Goal: Information Seeking & Learning: Learn about a topic

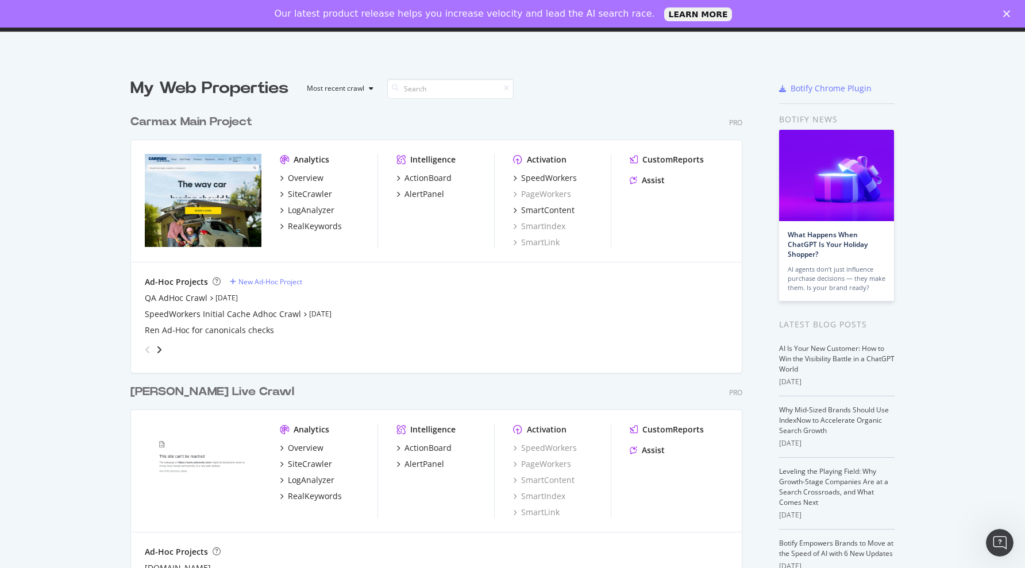
click at [1013, 15] on div "Close" at bounding box center [1008, 13] width 11 height 7
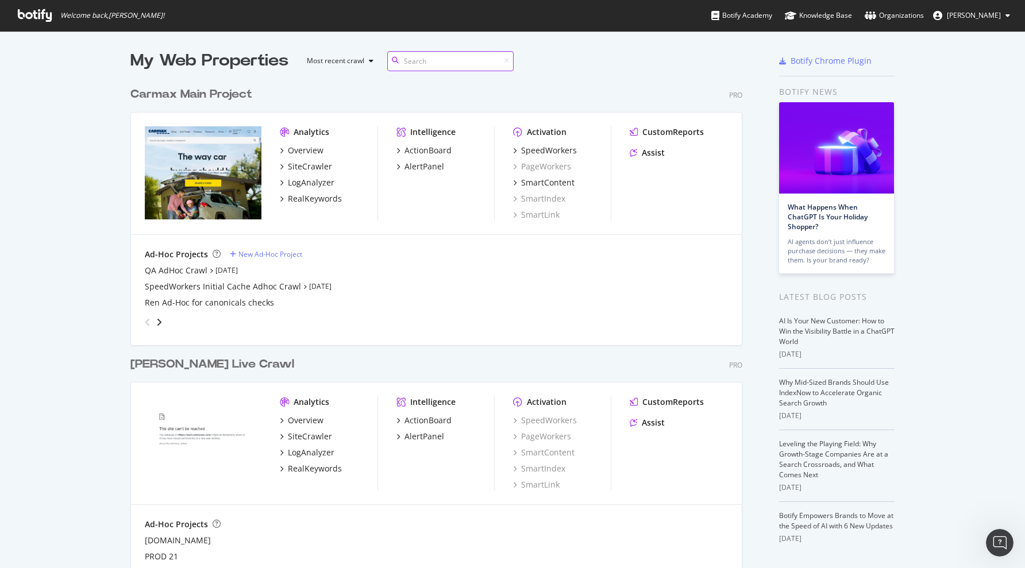
click at [435, 68] on input at bounding box center [450, 61] width 126 height 20
click at [416, 163] on div "AlertPanel" at bounding box center [424, 166] width 40 height 11
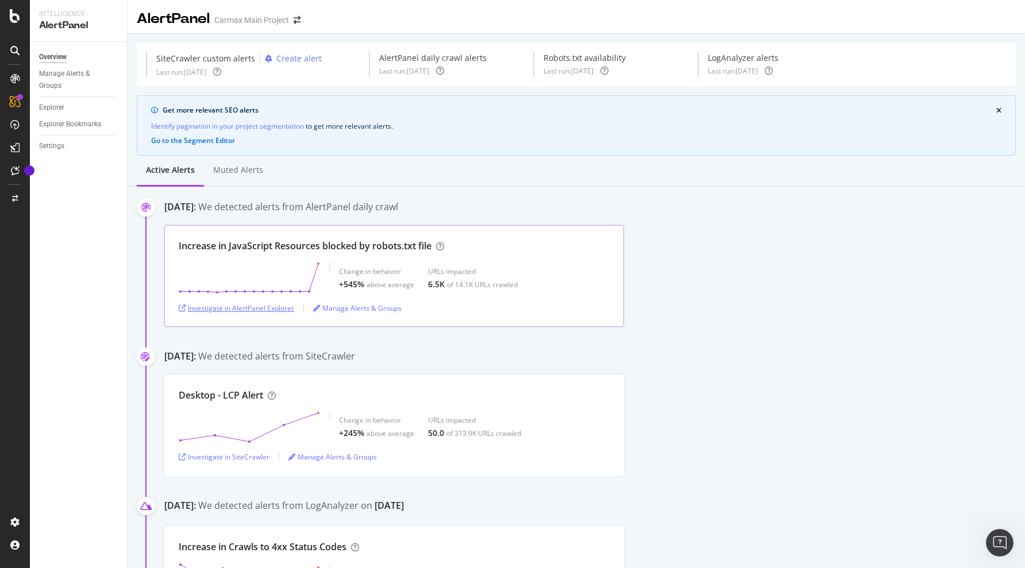
click at [288, 307] on div "Investigate in AlertPanel Explorer" at bounding box center [236, 308] width 115 height 10
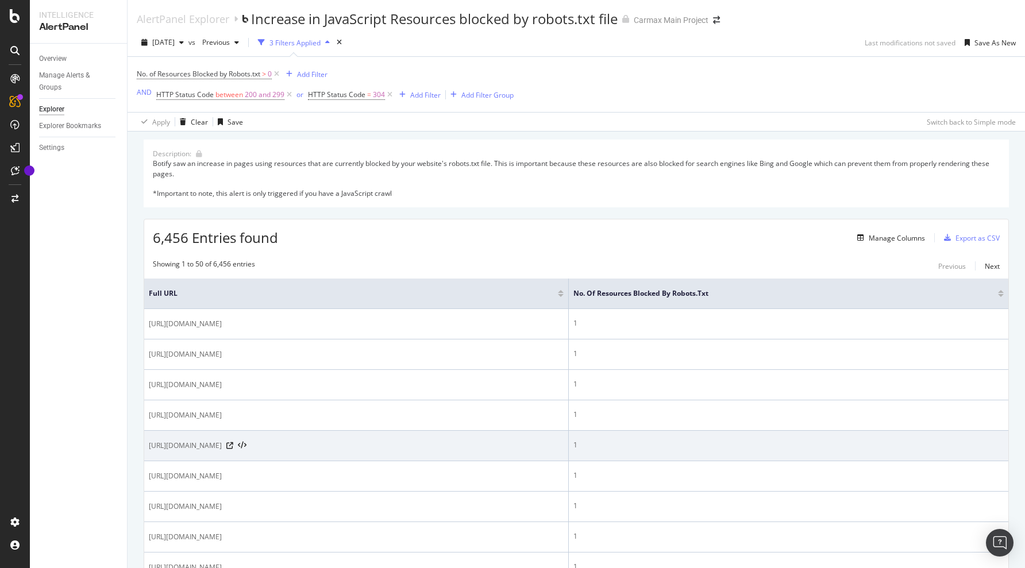
scroll to position [172, 0]
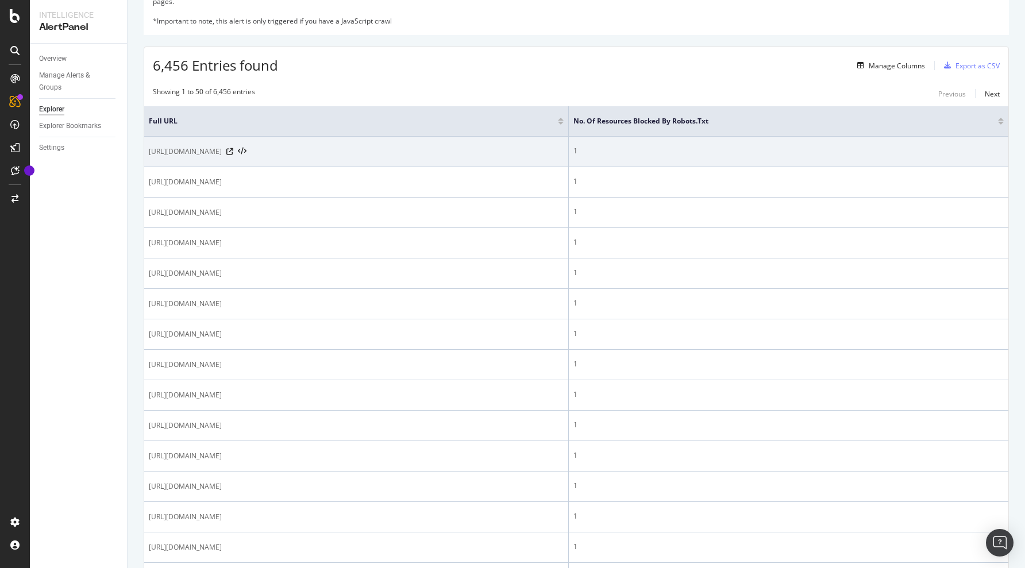
click at [222, 149] on span "[URL][DOMAIN_NAME]" at bounding box center [185, 151] width 73 height 11
click at [222, 153] on span "[URL][DOMAIN_NAME]" at bounding box center [185, 151] width 73 height 11
click at [246, 151] on icon at bounding box center [242, 152] width 9 height 8
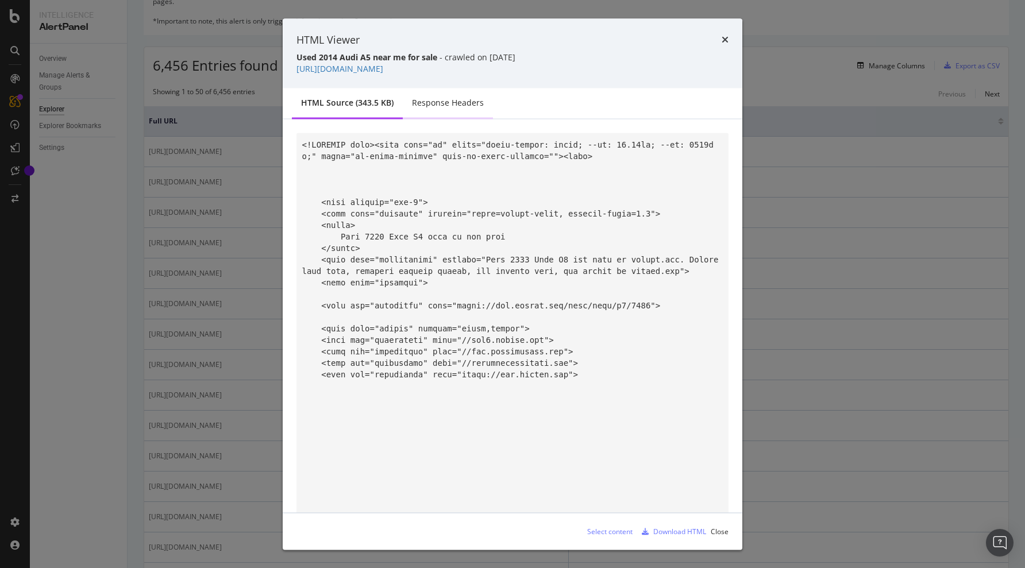
click at [424, 114] on div "Response Headers" at bounding box center [448, 104] width 90 height 32
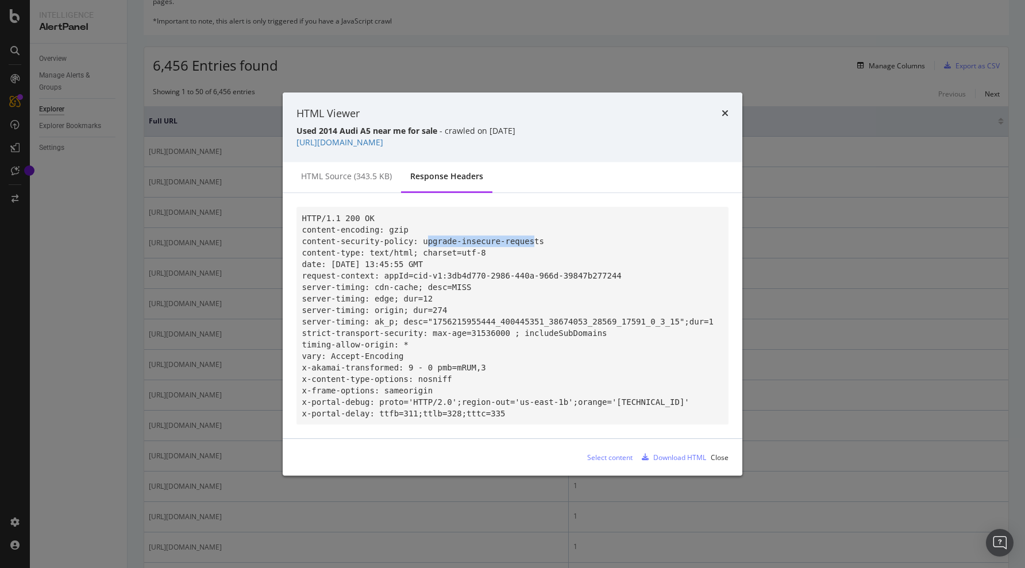
drag, startPoint x: 423, startPoint y: 236, endPoint x: 514, endPoint y: 241, distance: 90.9
click at [516, 241] on pre "HTTP/1.1 200 OK content-encoding: gzip content-security-policy: upgrade-insecur…" at bounding box center [512, 316] width 432 height 218
click at [392, 256] on code "HTTP/1.1 200 OK content-encoding: gzip content-security-policy: upgrade-insecur…" at bounding box center [507, 316] width 411 height 204
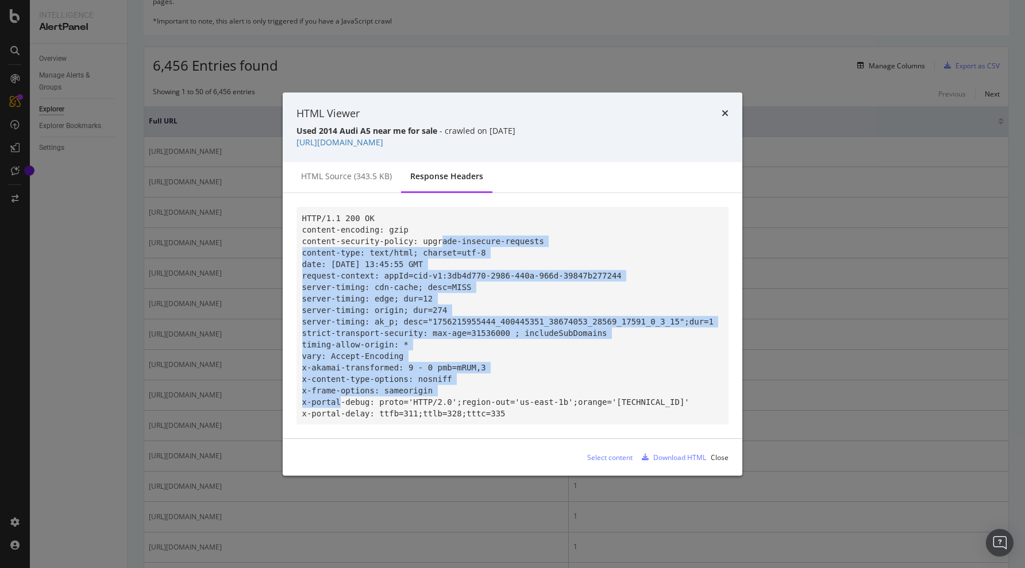
drag, startPoint x: 430, startPoint y: 234, endPoint x: 547, endPoint y: 400, distance: 204.0
click at [550, 393] on code "HTTP/1.1 200 OK content-encoding: gzip content-security-policy: upgrade-insecur…" at bounding box center [507, 316] width 411 height 204
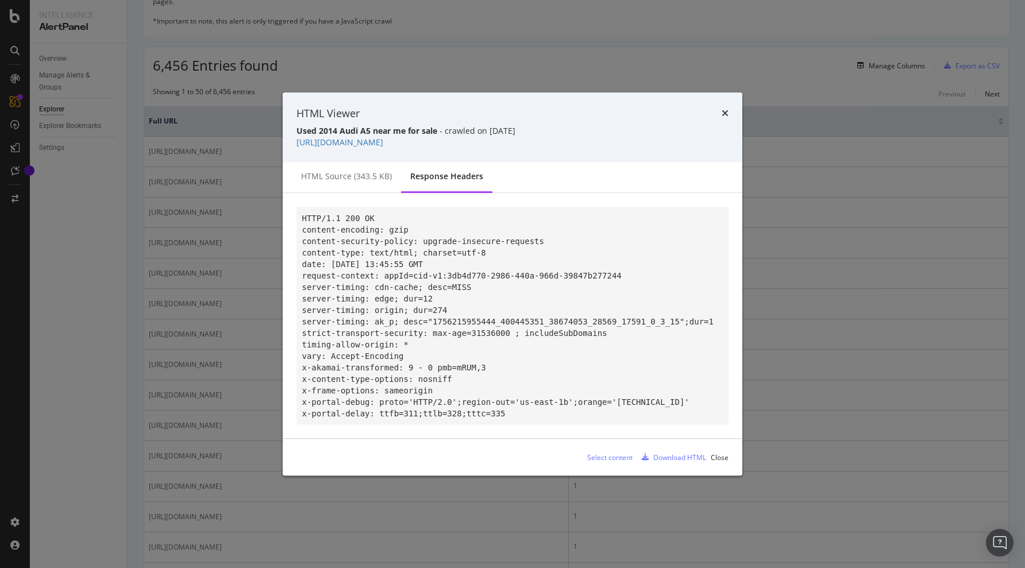
click at [547, 403] on pre "HTTP/1.1 200 OK content-encoding: gzip content-security-policy: upgrade-insecur…" at bounding box center [512, 316] width 432 height 218
drag, startPoint x: 344, startPoint y: 396, endPoint x: 500, endPoint y: 403, distance: 155.8
click at [500, 403] on pre "HTTP/1.1 200 OK content-encoding: gzip content-security-policy: upgrade-insecur…" at bounding box center [512, 316] width 432 height 218
drag, startPoint x: 333, startPoint y: 235, endPoint x: 562, endPoint y: 241, distance: 229.2
click at [562, 241] on pre "HTTP/1.1 200 OK content-encoding: gzip content-security-policy: upgrade-insecur…" at bounding box center [512, 316] width 432 height 218
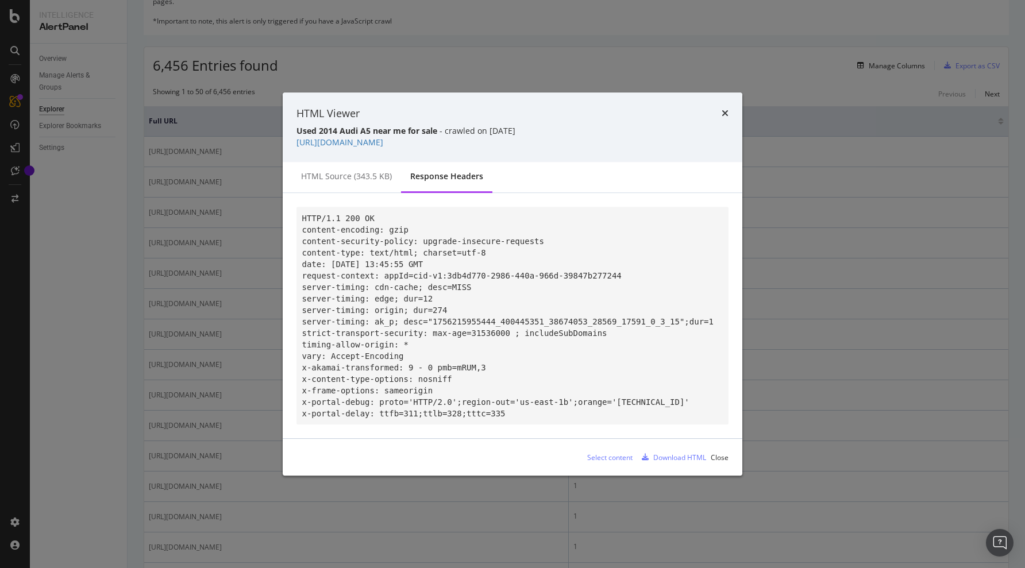
click at [310, 171] on div "HTML source (343.5 KB)" at bounding box center [346, 176] width 91 height 11
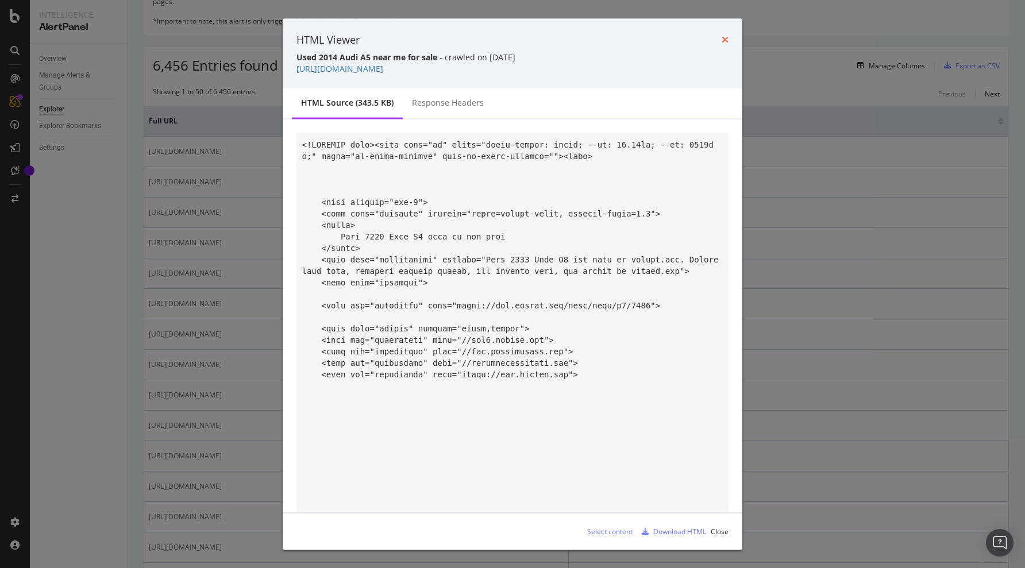
click at [721, 35] on icon "times" at bounding box center [724, 39] width 7 height 9
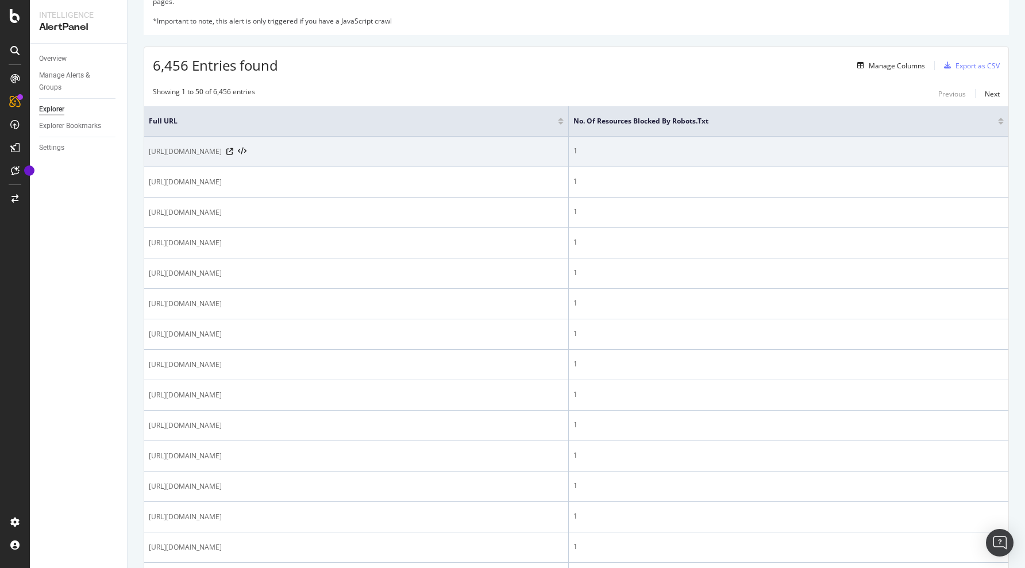
click at [246, 155] on div at bounding box center [236, 152] width 20 height 8
click at [233, 152] on icon at bounding box center [229, 151] width 7 height 7
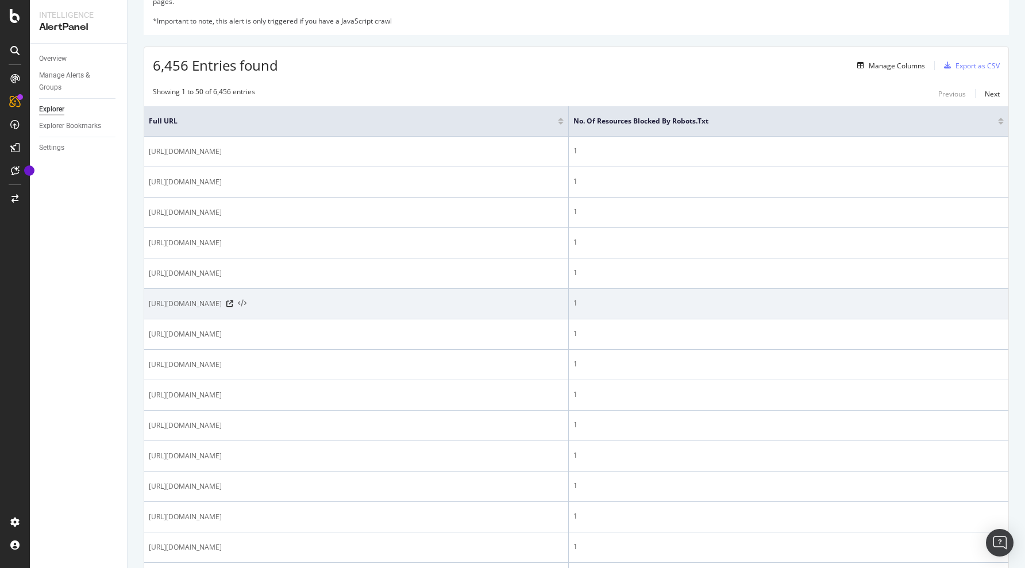
click at [246, 301] on icon at bounding box center [242, 304] width 9 height 8
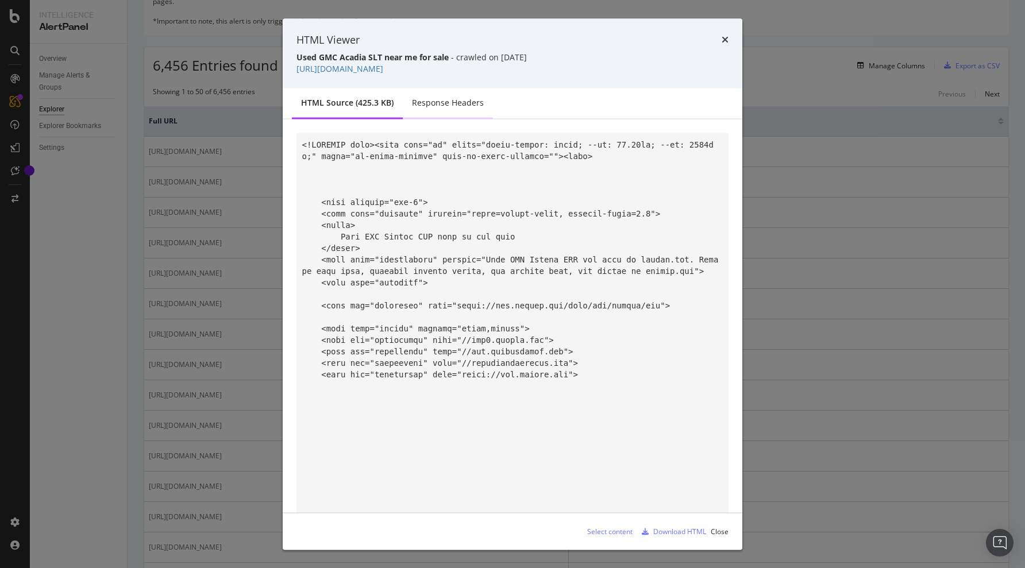
click at [440, 111] on div "Response Headers" at bounding box center [448, 104] width 90 height 32
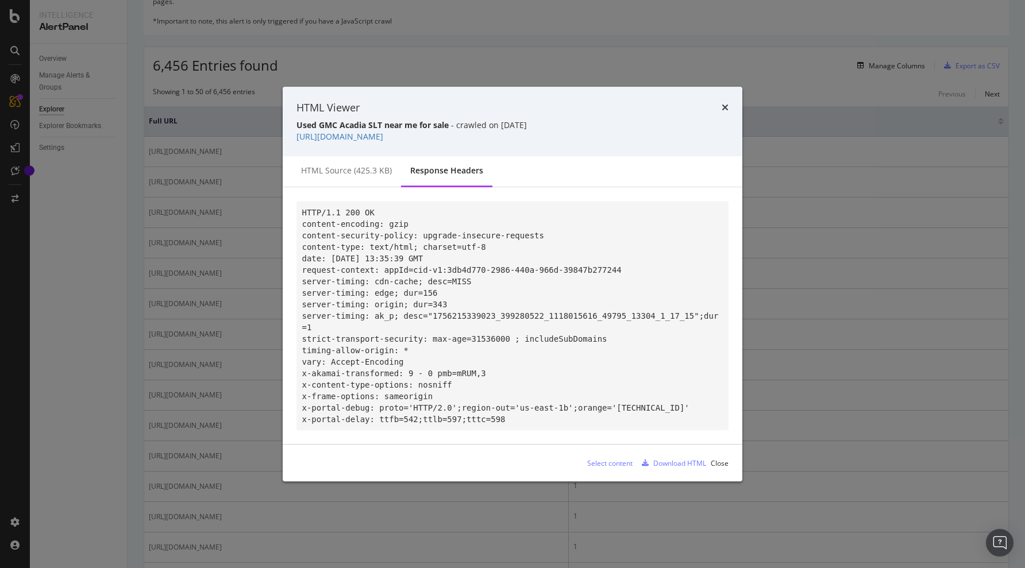
drag, startPoint x: 490, startPoint y: 136, endPoint x: 287, endPoint y: 136, distance: 203.9
click at [287, 136] on div "HTML Viewer Used GMC Acadia SLT near me for sale - crawled on [DATE] [URL][DOMA…" at bounding box center [512, 122] width 459 height 70
copy link "[URL][DOMAIN_NAME]"
click at [345, 157] on div "HTML source (425.3 KB)" at bounding box center [346, 172] width 109 height 32
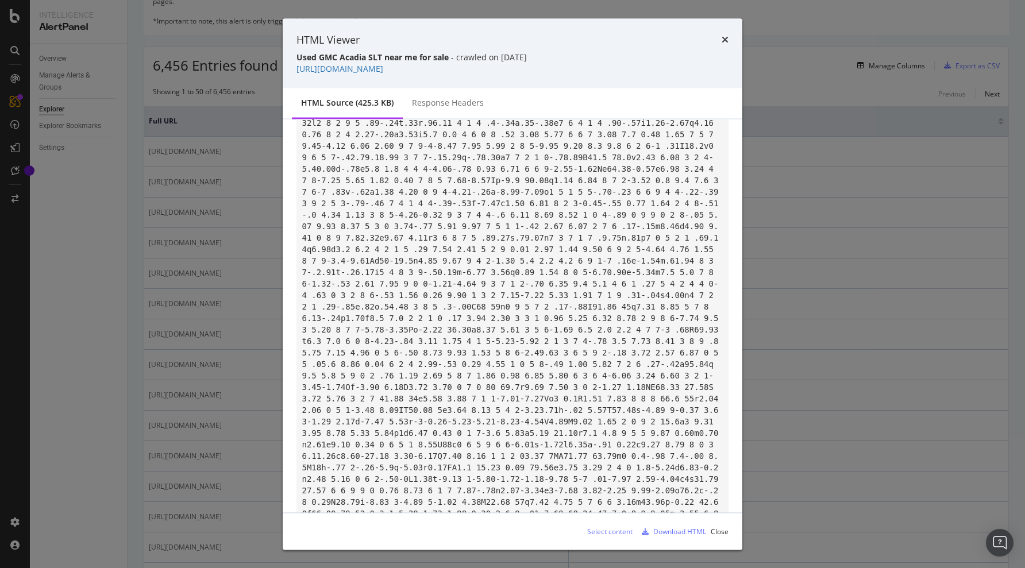
scroll to position [57429, 0]
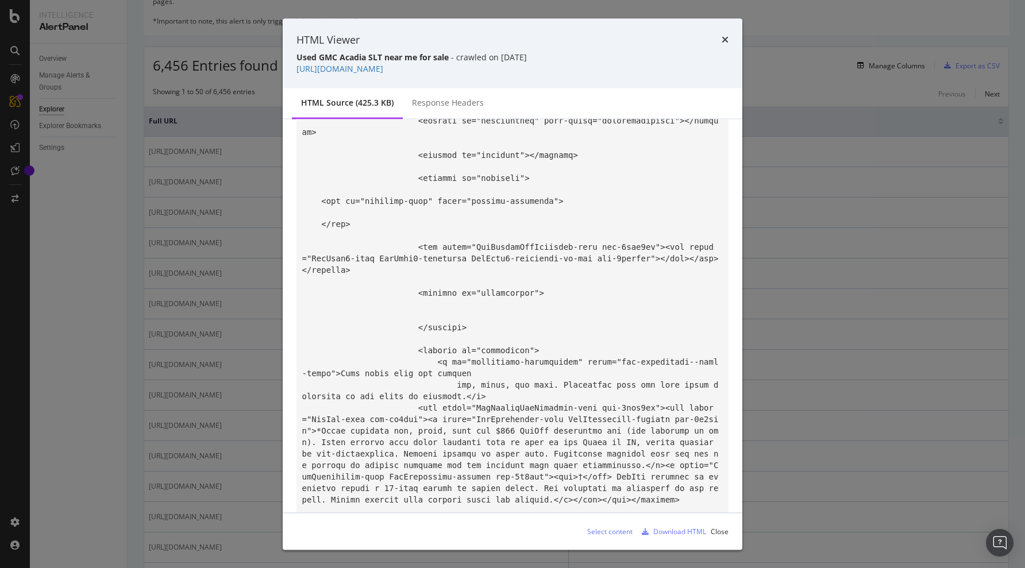
click at [729, 42] on div "HTML Viewer Used GMC Acadia SLT near me for sale - crawled on [DATE] [URL][DOMA…" at bounding box center [512, 53] width 459 height 70
click at [724, 40] on icon "times" at bounding box center [724, 39] width 7 height 9
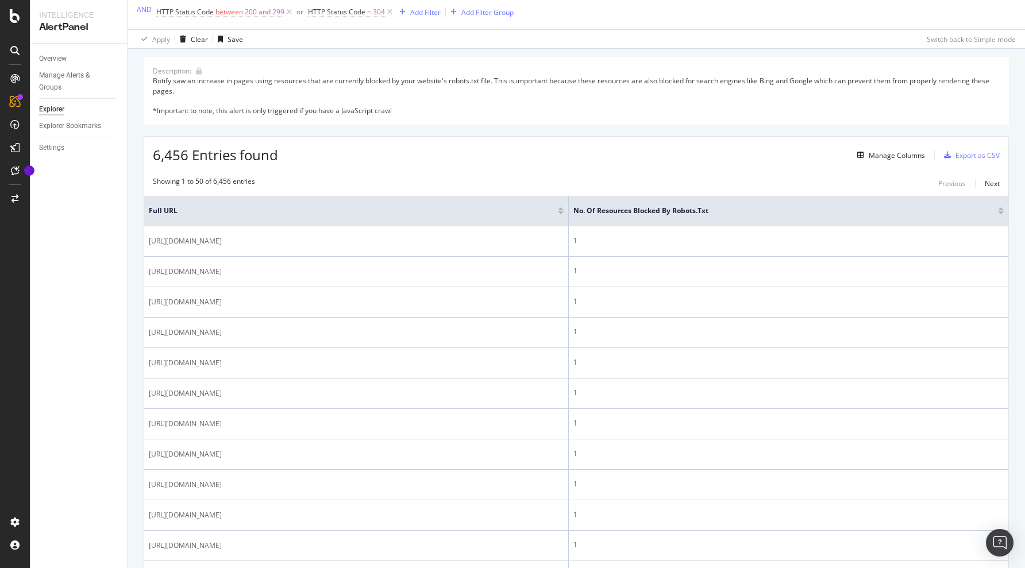
scroll to position [0, 0]
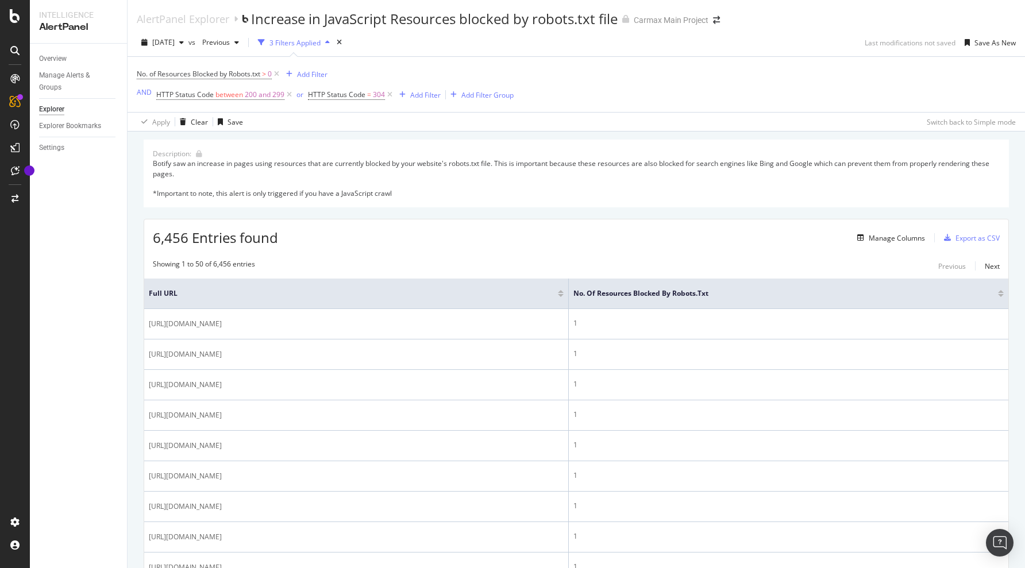
drag, startPoint x: 70, startPoint y: 282, endPoint x: 93, endPoint y: 265, distance: 28.7
click at [70, 282] on div "Overview Manage Alerts & Groups Explorer Explorer Bookmarks Settings" at bounding box center [78, 306] width 97 height 524
